Goal: Task Accomplishment & Management: Use online tool/utility

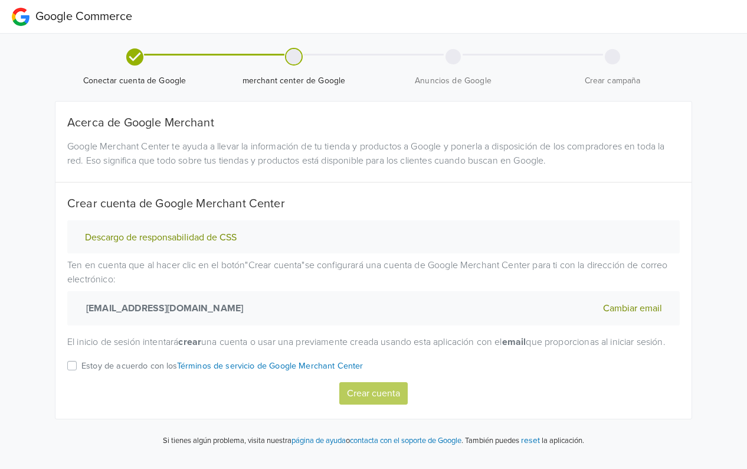
click at [81, 377] on label "Estoy de acuerdo con los Términos de servicio de Google Merchant Center" at bounding box center [222, 370] width 282 height 24
click at [0, 0] on input "Estoy de acuerdo con los Términos de servicio de Google Merchant Center" at bounding box center [0, 0] width 0 height 0
click at [378, 404] on button "Crear cuenta" at bounding box center [373, 393] width 68 height 22
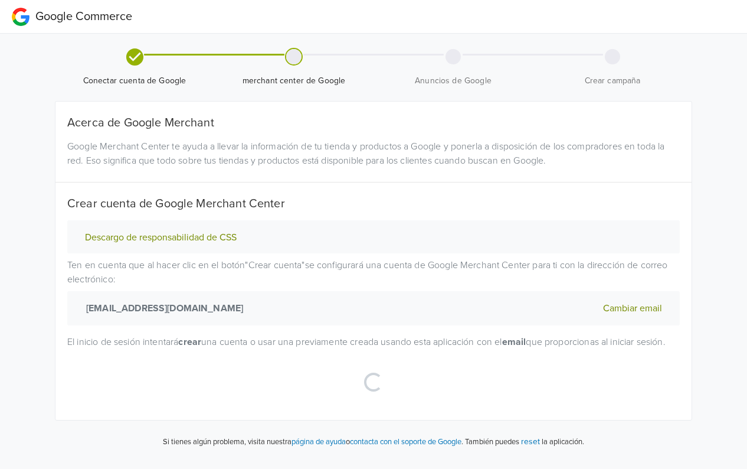
select select "cl"
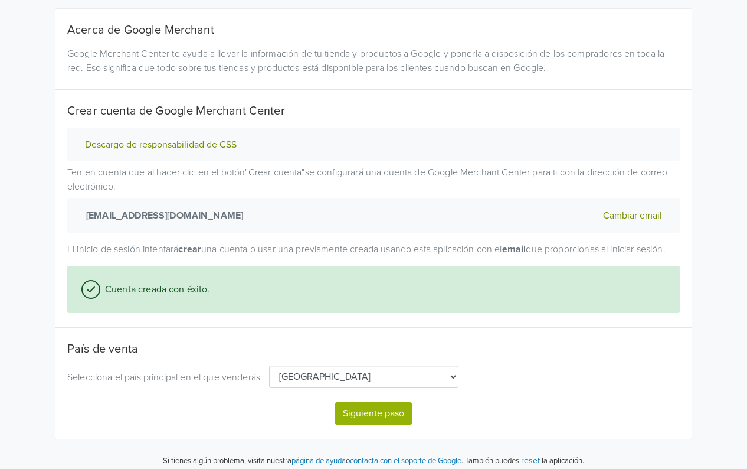
scroll to position [114, 0]
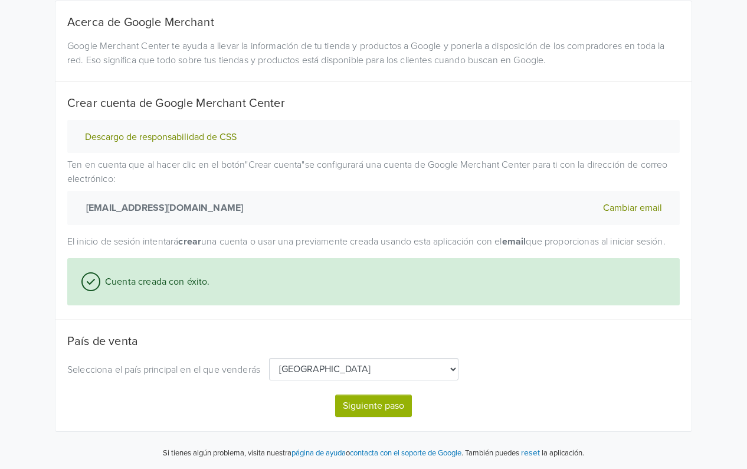
click at [405, 404] on button "Siguiente paso" at bounding box center [373, 405] width 77 height 22
select select "cl"
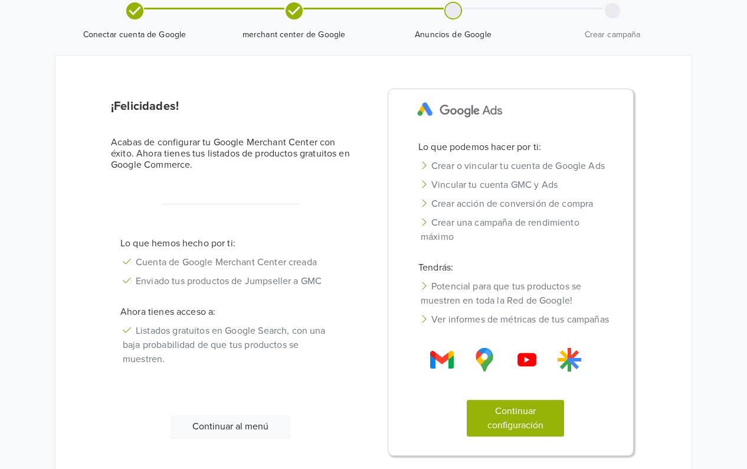
scroll to position [47, 0]
click at [240, 436] on div "Continuar al menú" at bounding box center [230, 434] width 257 height 41
click at [240, 426] on button "Continuar al menú" at bounding box center [231, 425] width 120 height 22
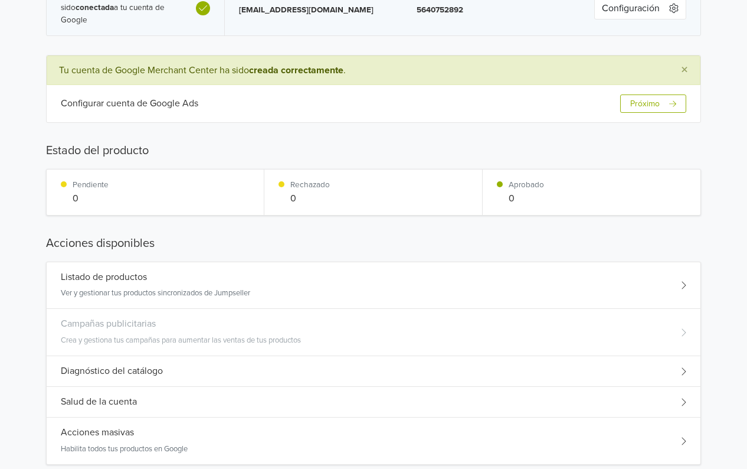
scroll to position [61, 0]
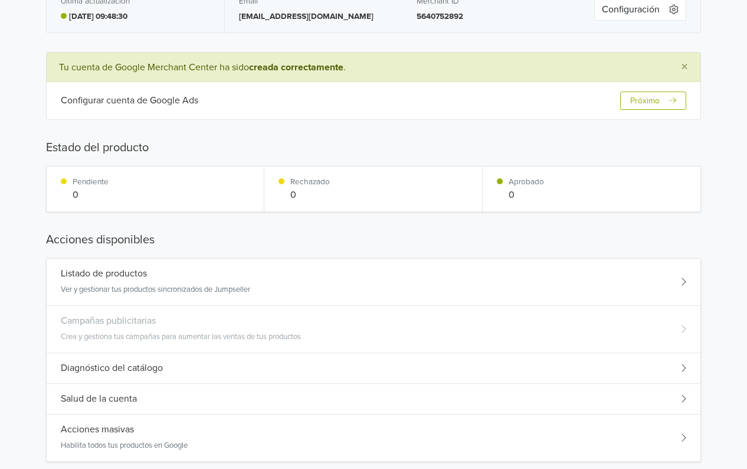
click at [223, 433] on div "Acciones masivas Habilita todos tus productos en Google" at bounding box center [374, 437] width 654 height 47
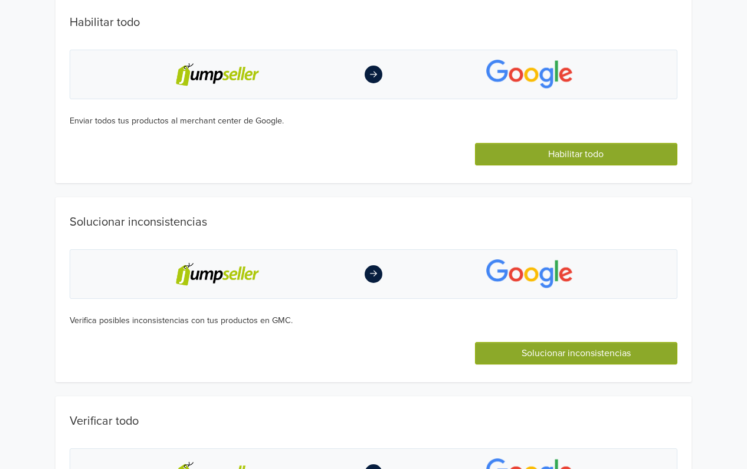
scroll to position [0, 0]
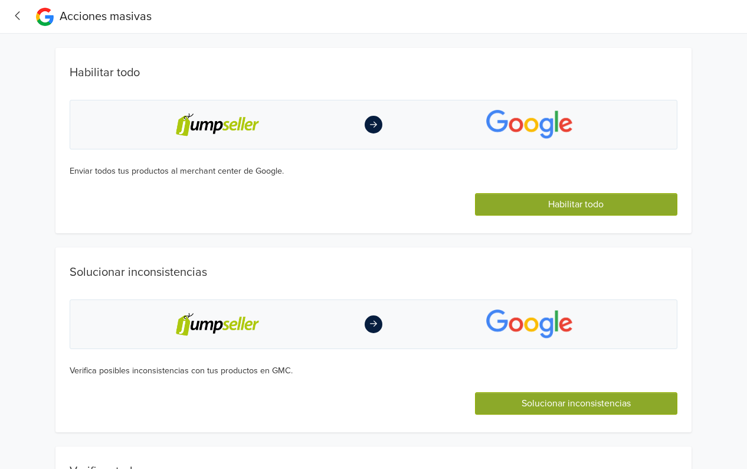
click at [628, 206] on button "Habilitar todo" at bounding box center [576, 204] width 203 height 22
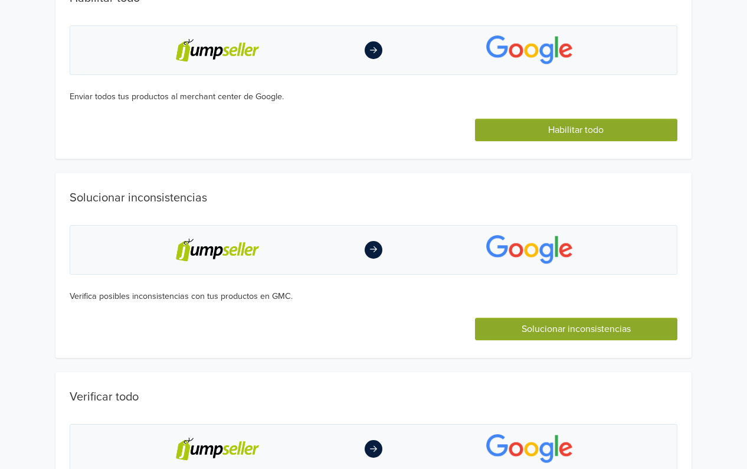
scroll to position [228, 0]
